Goal: Use online tool/utility: Utilize a website feature to perform a specific function

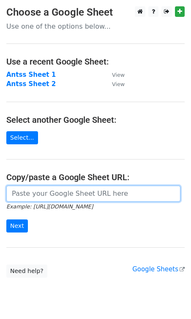
click at [21, 196] on input "url" at bounding box center [93, 194] width 174 height 16
paste input "[URL][DOMAIN_NAME]"
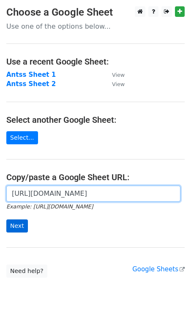
type input "[URL][DOMAIN_NAME]"
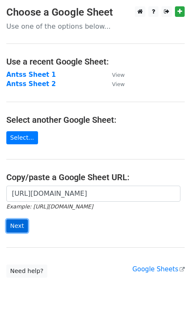
scroll to position [0, 0]
click at [17, 230] on input "Next" at bounding box center [17, 225] width 22 height 13
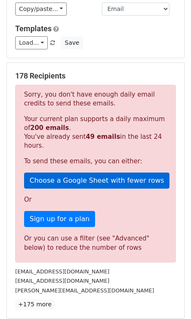
scroll to position [107, 0]
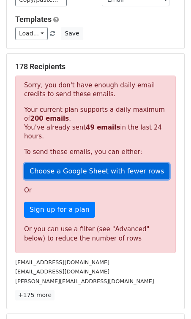
click at [100, 171] on link "Choose a Google Sheet with fewer rows" at bounding box center [96, 171] width 145 height 16
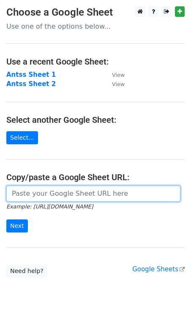
click at [74, 198] on input "url" at bounding box center [93, 194] width 174 height 16
paste input "[URL][DOMAIN_NAME]"
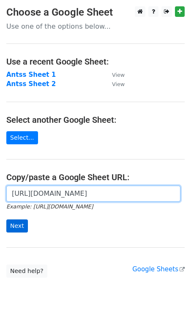
type input "[URL][DOMAIN_NAME]"
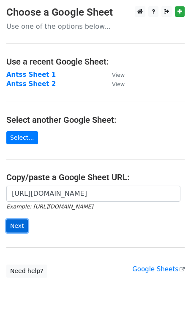
scroll to position [0, 0]
click at [22, 229] on input "Next" at bounding box center [17, 225] width 22 height 13
